Goal: Information Seeking & Learning: Learn about a topic

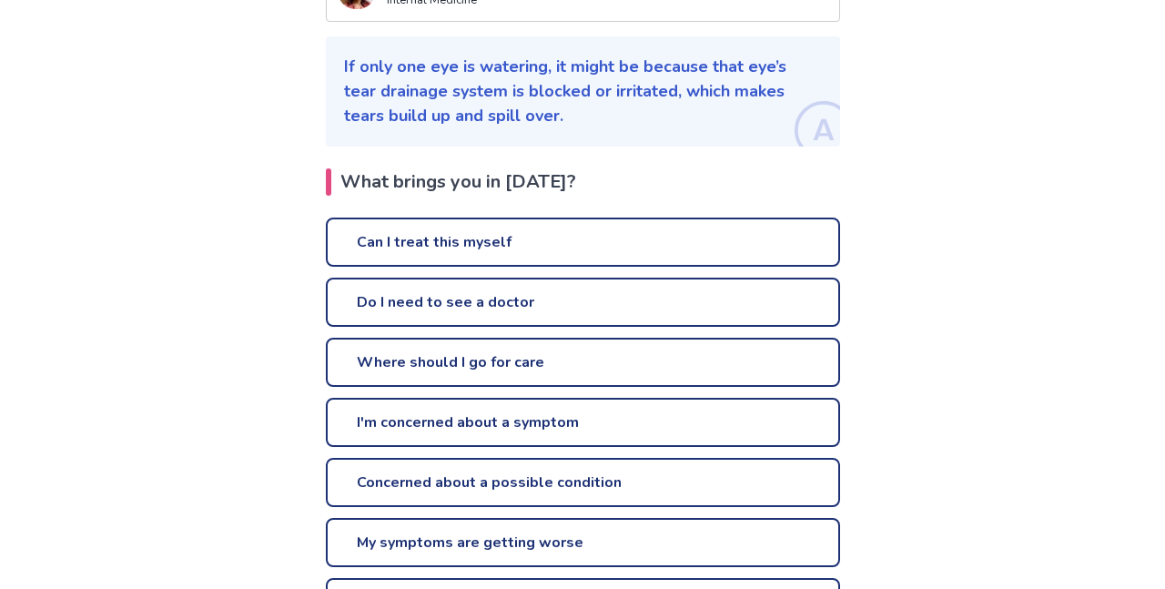
scroll to position [247, 0]
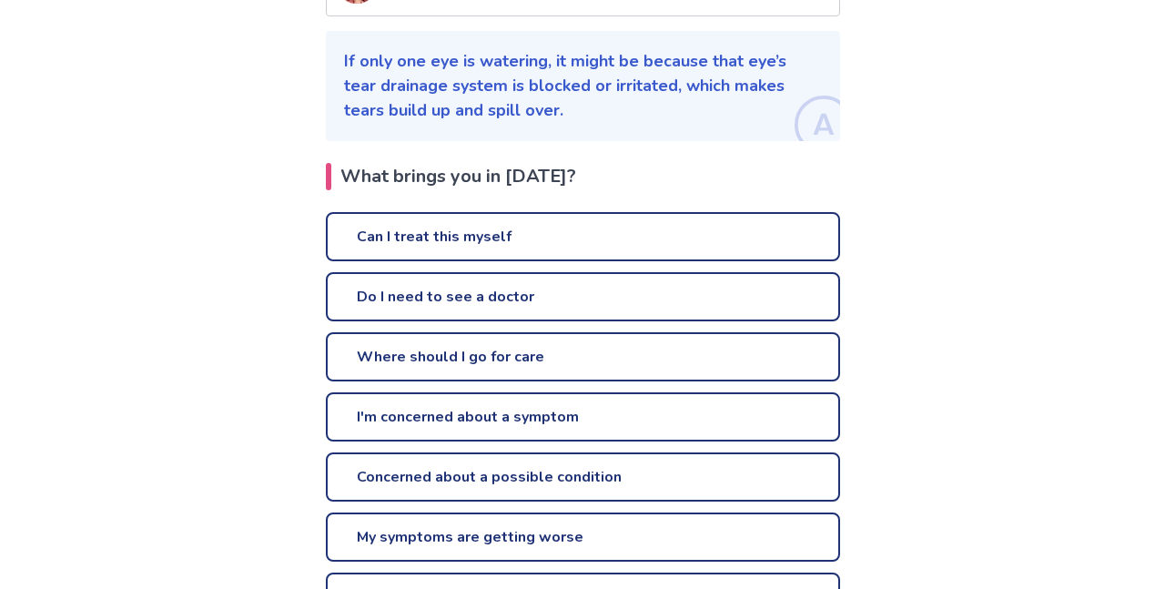
click at [499, 253] on link "Can I treat this myself" at bounding box center [583, 236] width 514 height 49
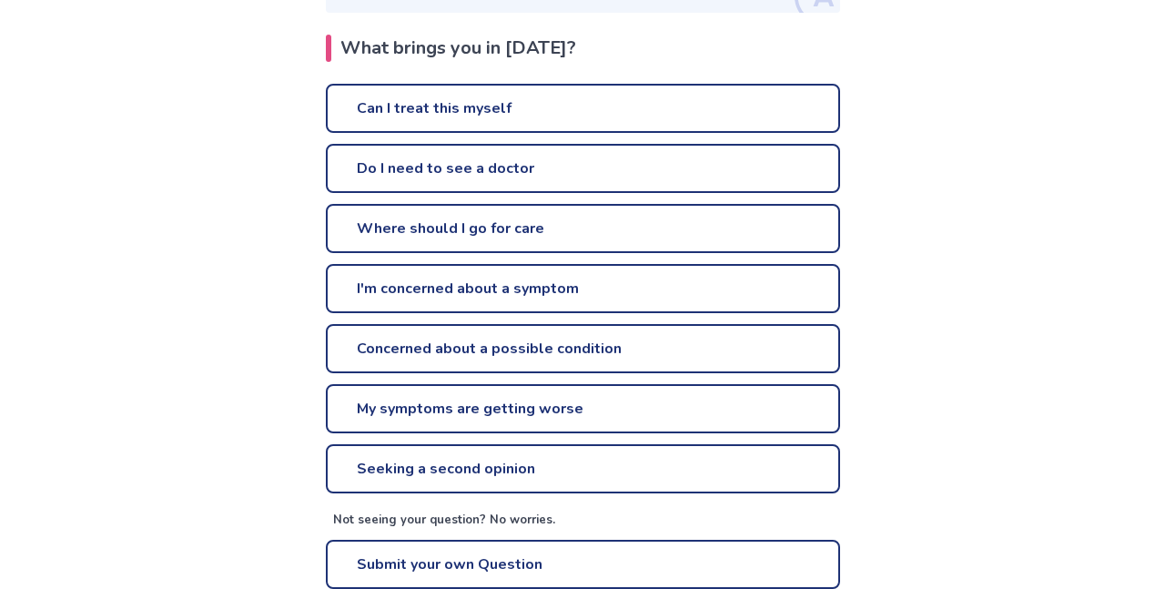
scroll to position [376, 0]
click at [591, 122] on link "Can I treat this myself" at bounding box center [583, 107] width 514 height 49
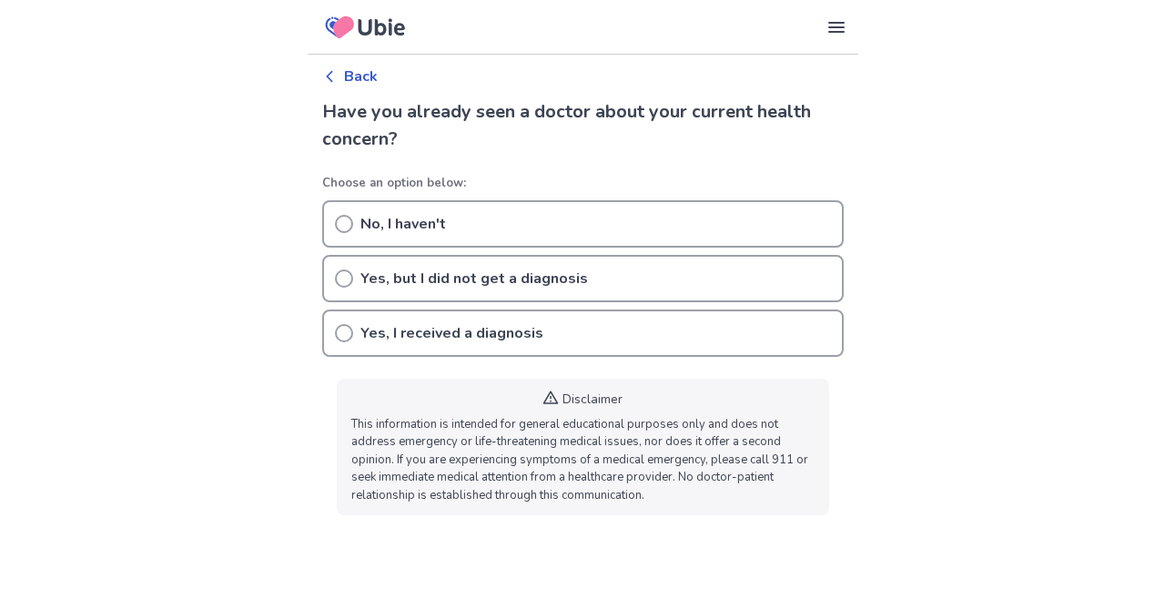
click at [535, 217] on div "No, I haven't" at bounding box center [582, 223] width 521 height 47
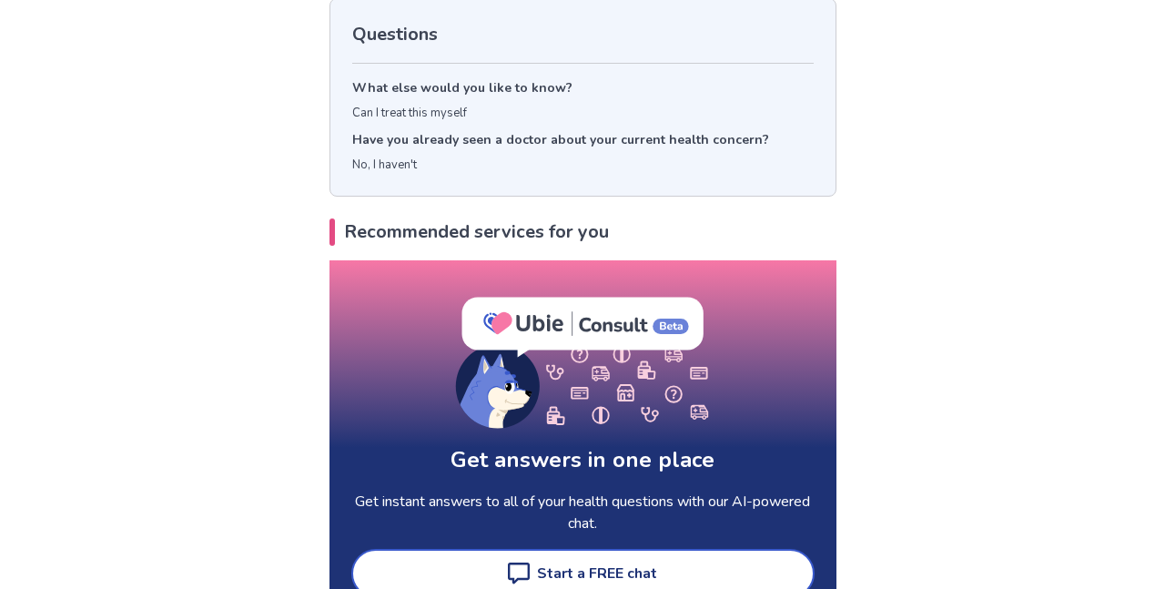
scroll to position [152, 0]
